Goal: Use online tool/utility: Use online tool/utility

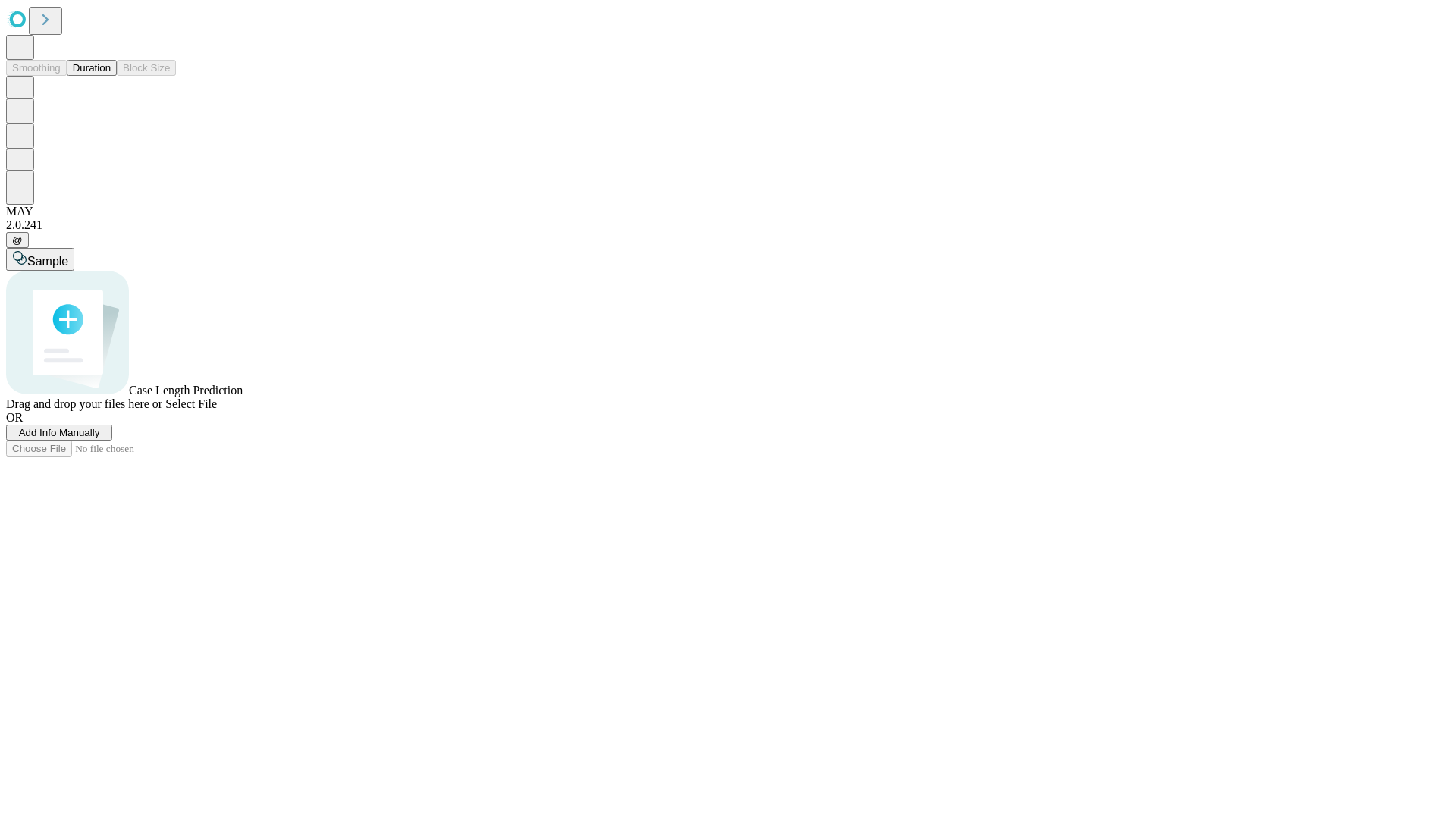
click at [111, 76] on button "Duration" at bounding box center [92, 67] width 50 height 16
click at [100, 438] on span "Add Info Manually" at bounding box center [60, 432] width 81 height 11
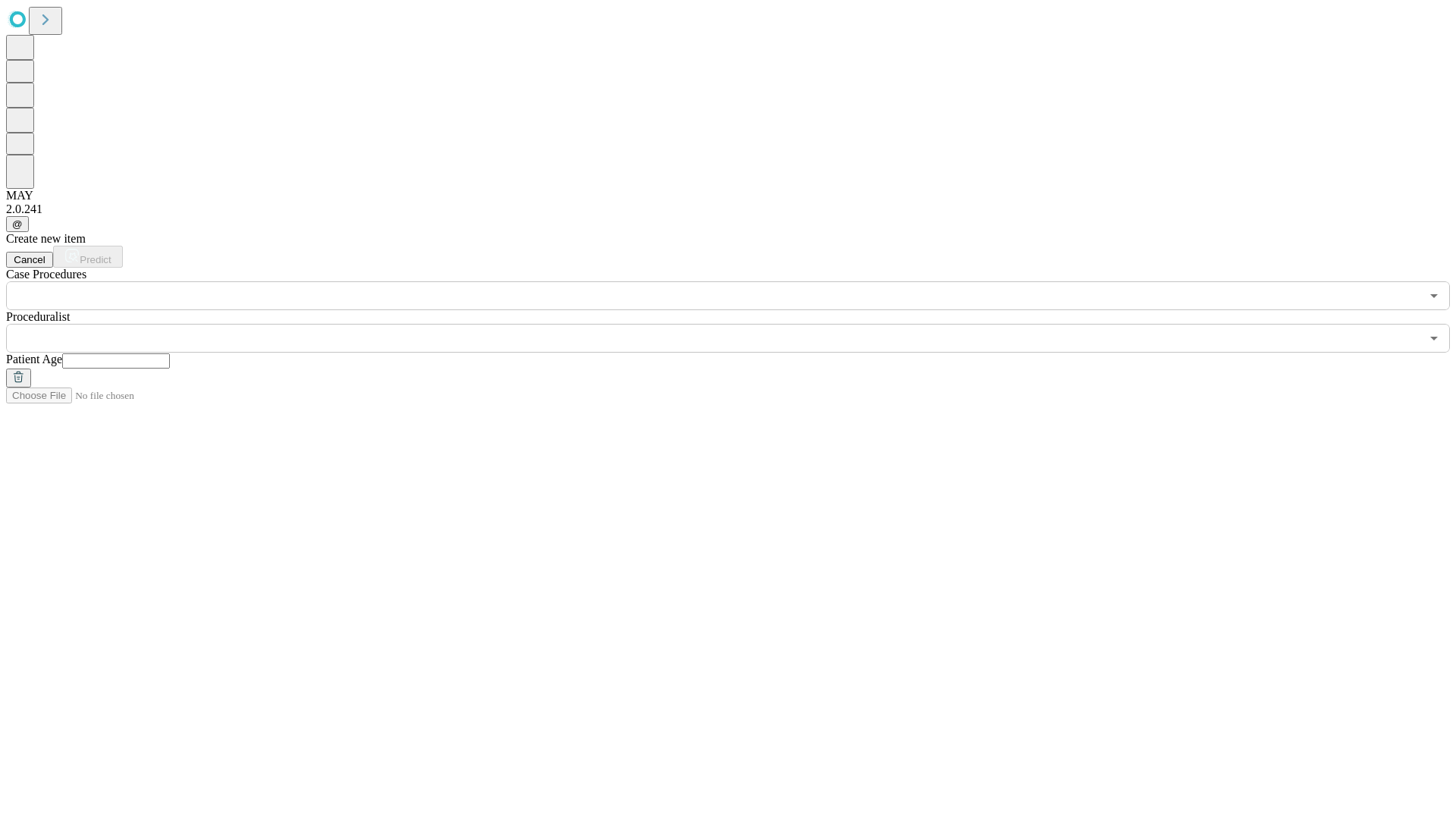
click at [170, 353] on input "text" at bounding box center [116, 361] width 108 height 16
type input "**"
click at [739, 324] on input "text" at bounding box center [713, 338] width 1415 height 29
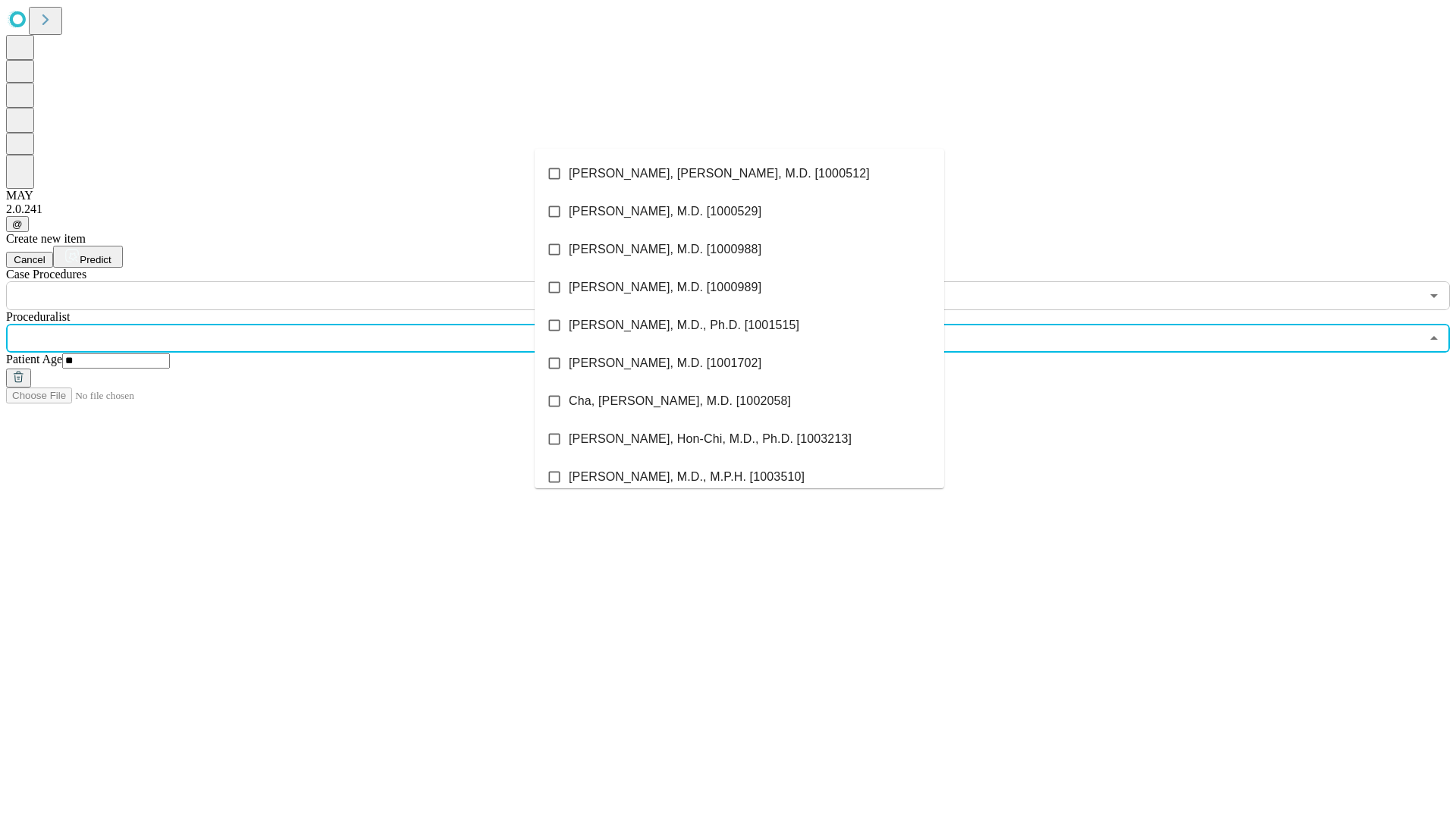
click at [740, 174] on li "[PERSON_NAME], [PERSON_NAME], M.D. [1000512]" at bounding box center [740, 174] width 410 height 38
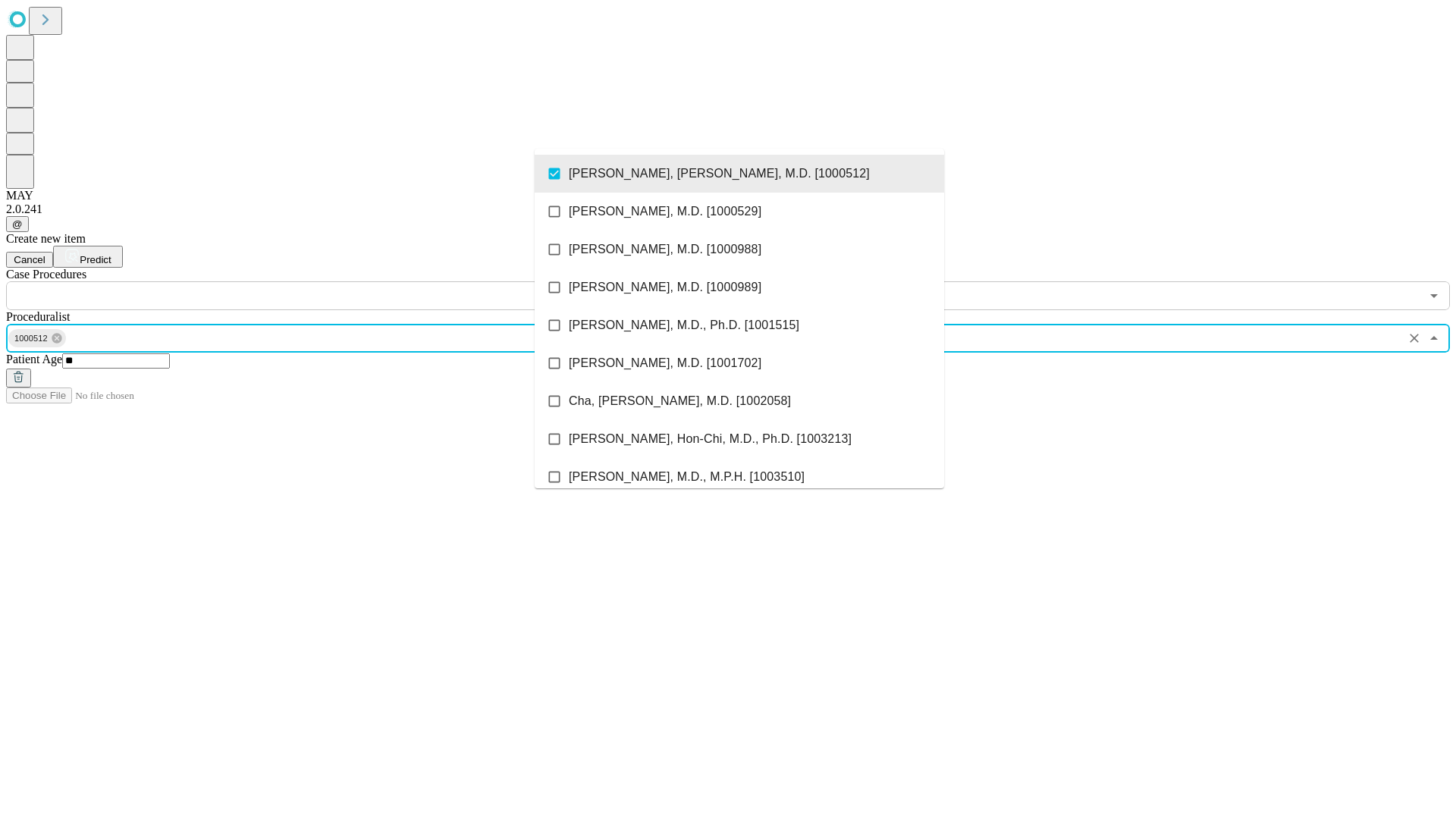
click at [319, 282] on input "text" at bounding box center [713, 295] width 1415 height 29
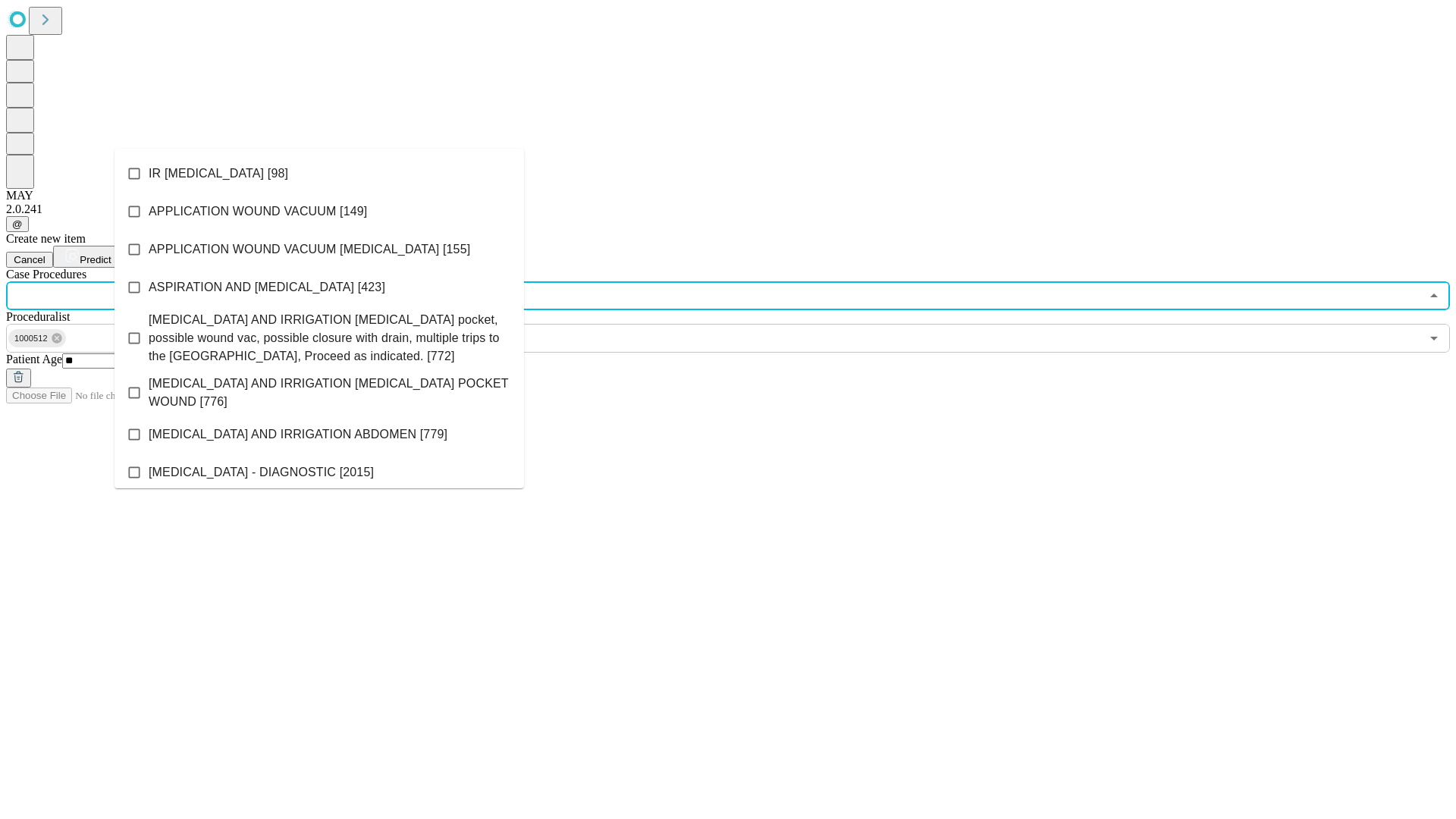
click at [320, 174] on li "IR [MEDICAL_DATA] [98]" at bounding box center [320, 174] width 410 height 38
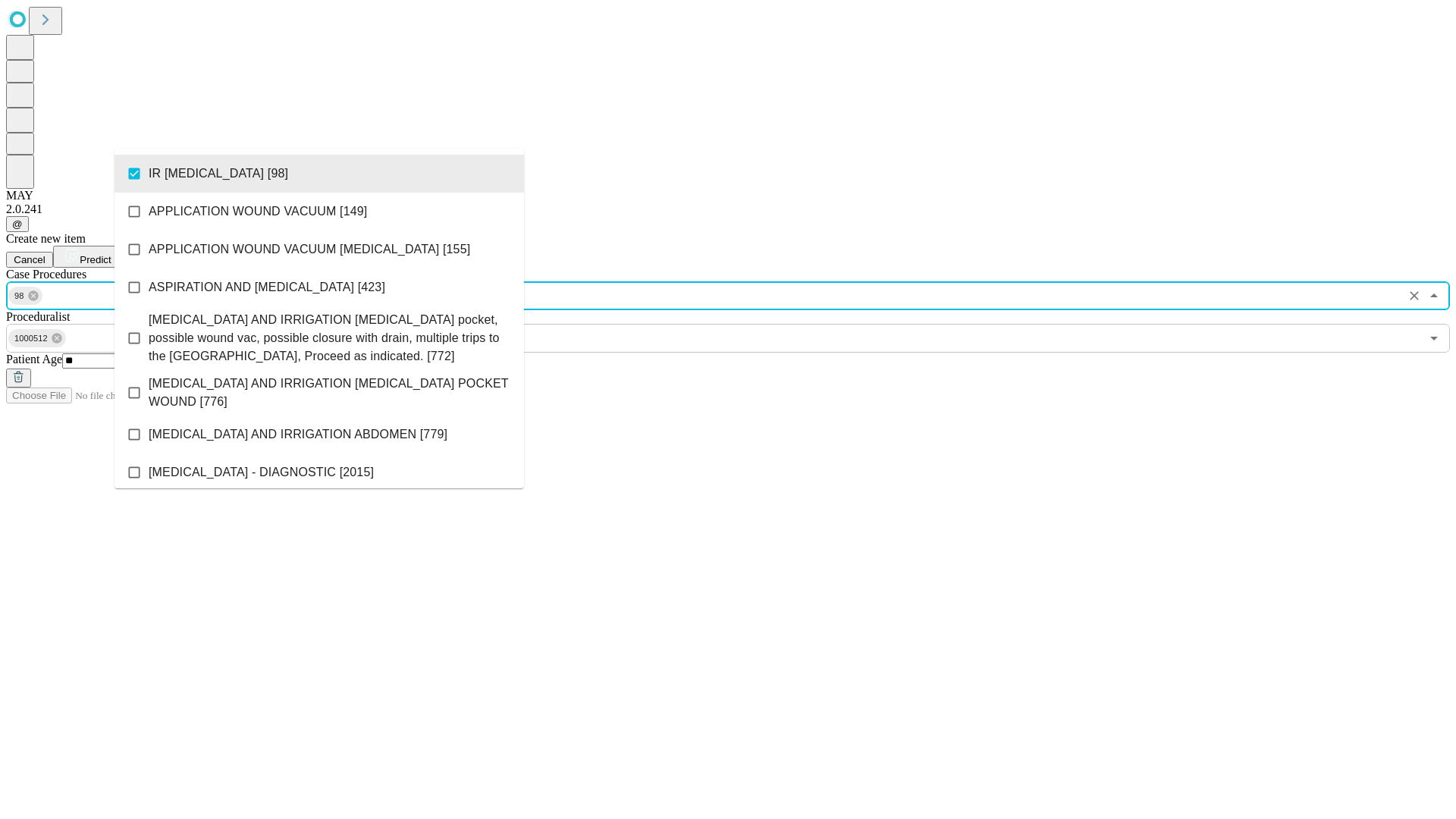
click at [111, 254] on span "Predict" at bounding box center [95, 259] width 31 height 11
